Goal: Find specific page/section: Find specific page/section

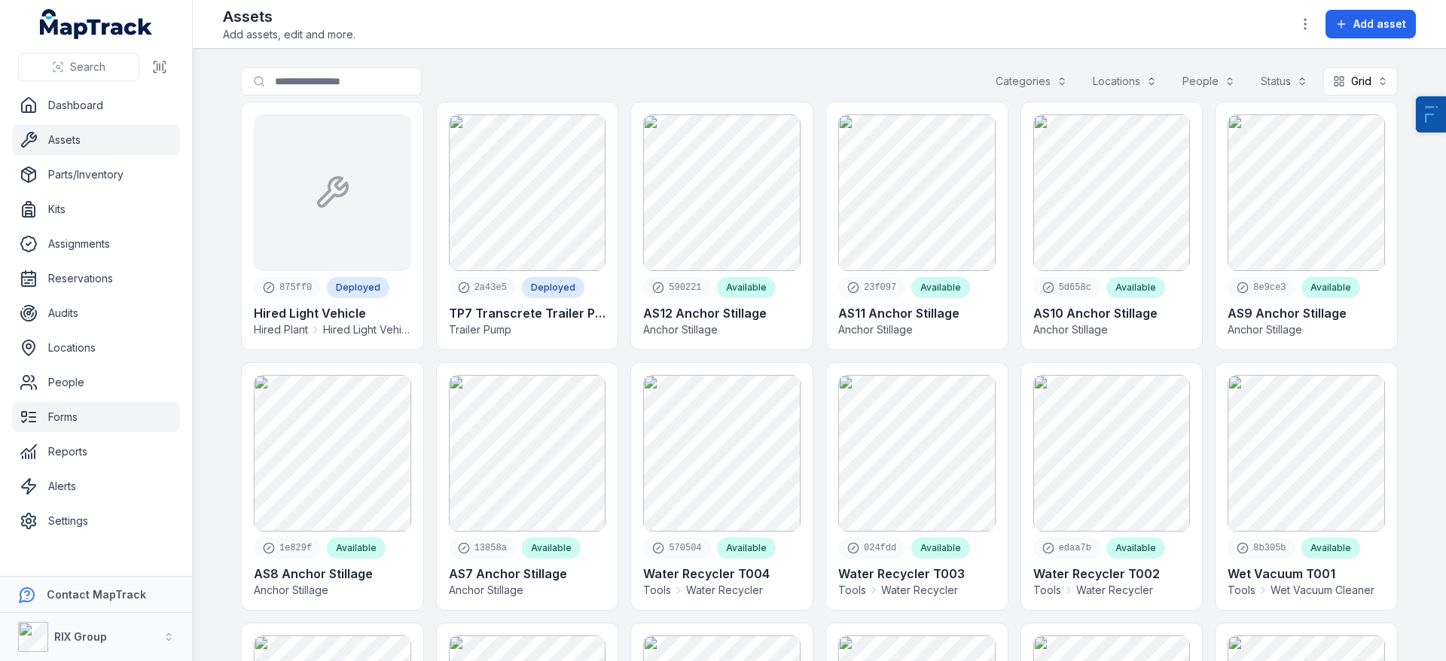
click at [56, 424] on link "Forms" at bounding box center [96, 417] width 168 height 30
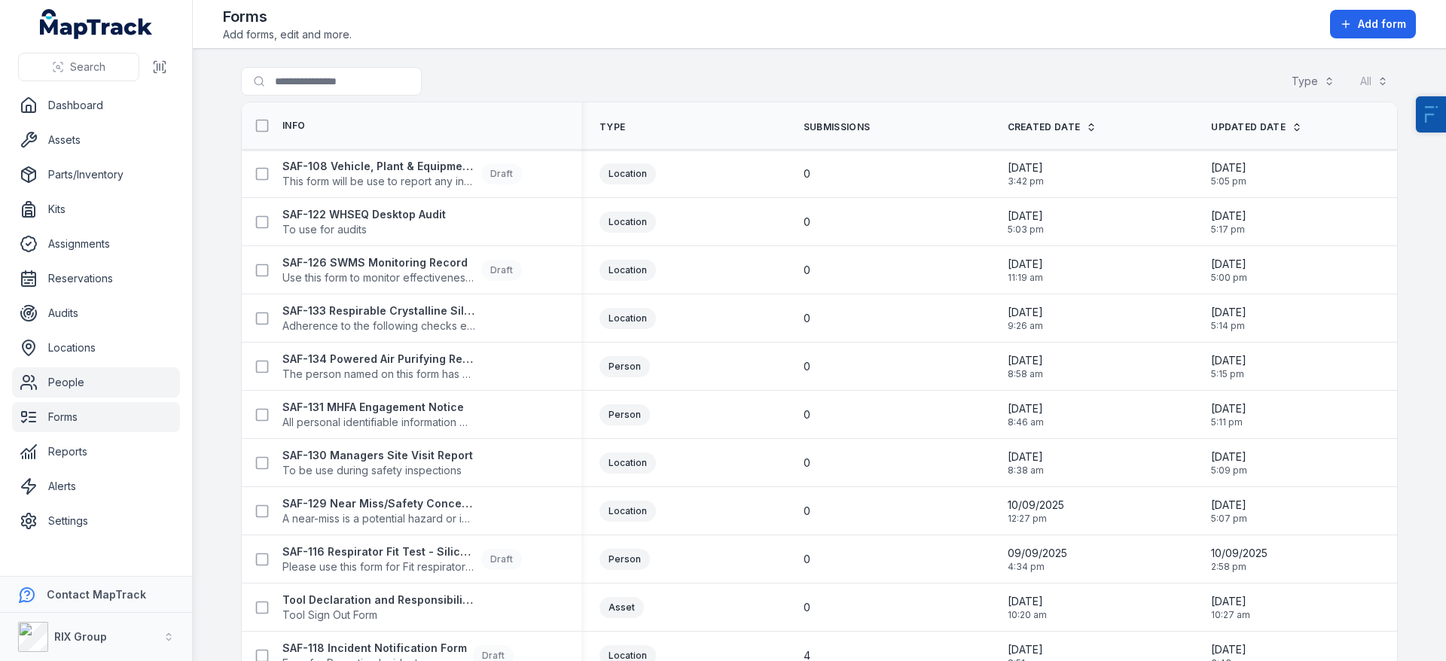
click at [92, 392] on link "People" at bounding box center [96, 382] width 168 height 30
